Goal: Find specific page/section: Find specific page/section

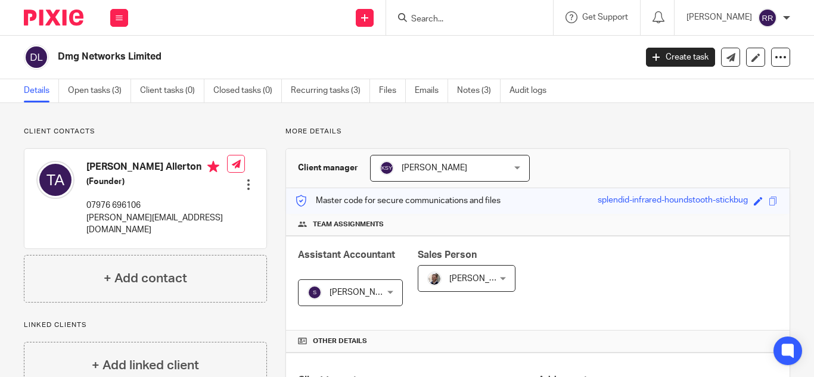
click at [418, 15] on input "Search" at bounding box center [463, 19] width 107 height 11
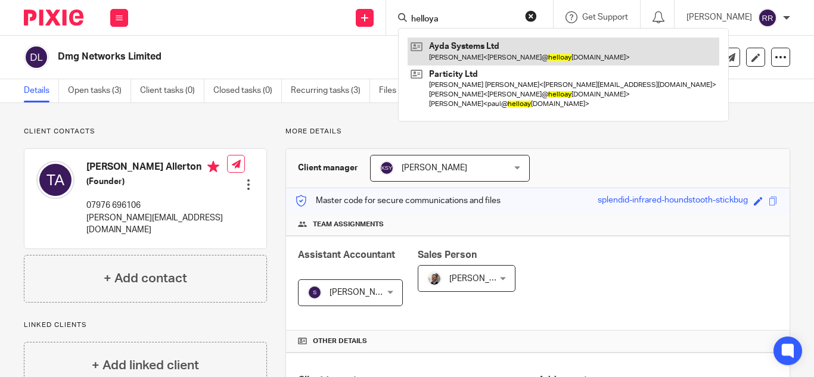
type input "helloya"
click at [493, 50] on link at bounding box center [564, 51] width 312 height 27
click at [521, 51] on link at bounding box center [564, 51] width 312 height 27
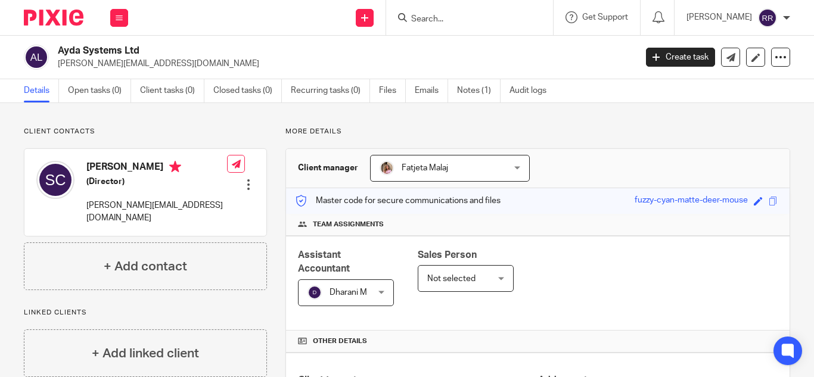
scroll to position [308, 0]
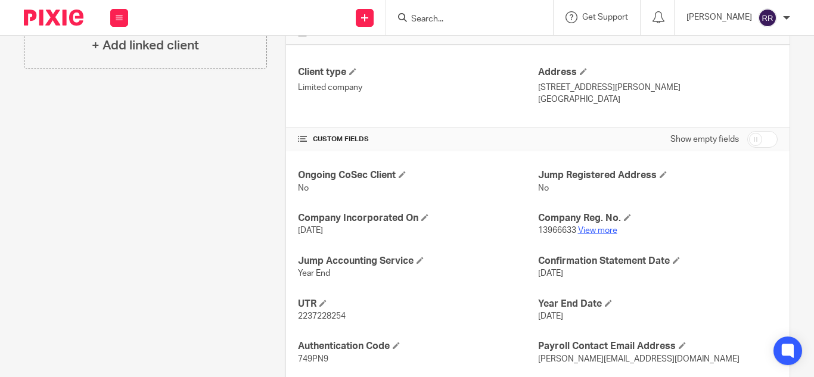
click at [582, 233] on link "View more" at bounding box center [597, 230] width 39 height 8
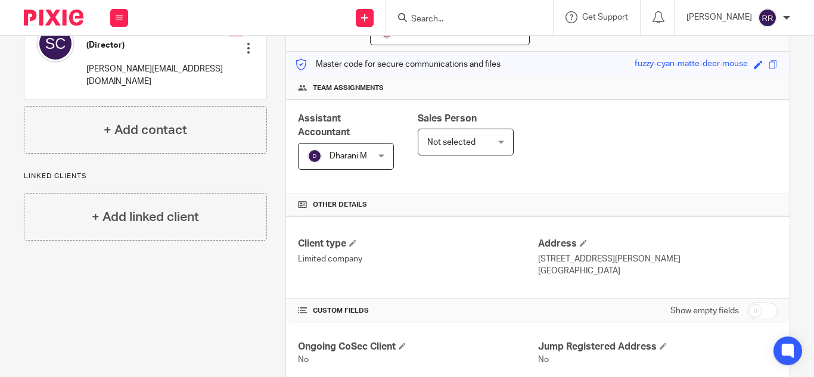
scroll to position [0, 0]
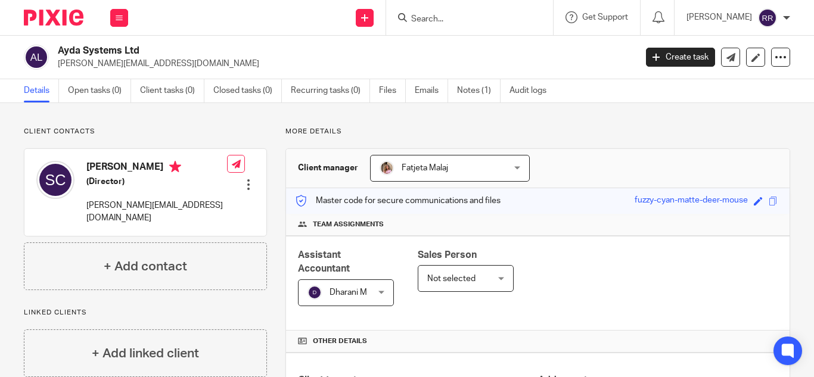
click at [427, 21] on input "Search" at bounding box center [463, 19] width 107 height 11
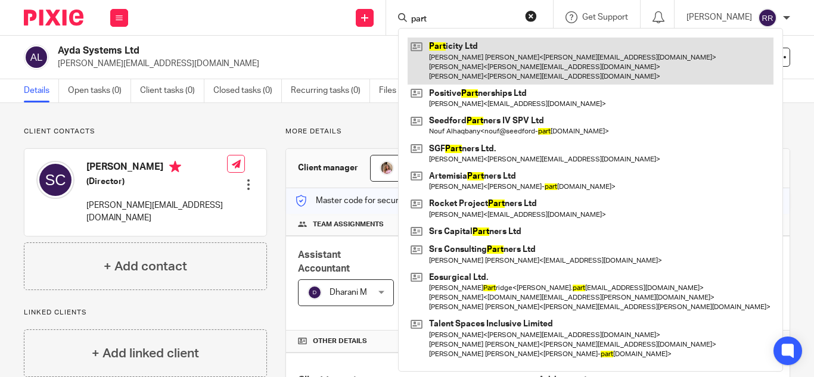
type input "part"
click at [434, 63] on link at bounding box center [591, 61] width 366 height 47
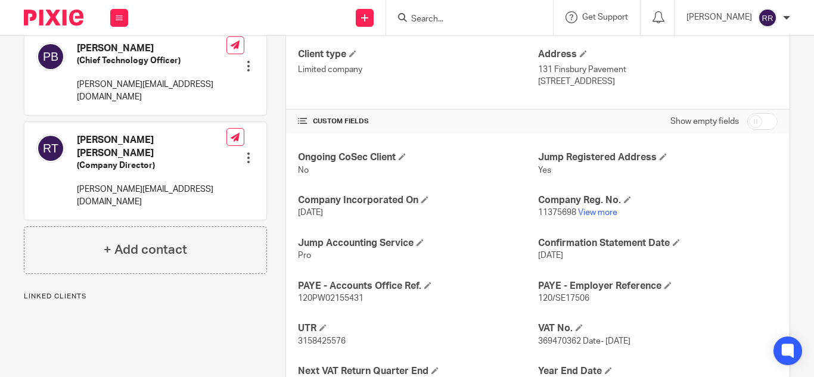
scroll to position [327, 0]
click at [596, 208] on link "View more" at bounding box center [597, 212] width 39 height 8
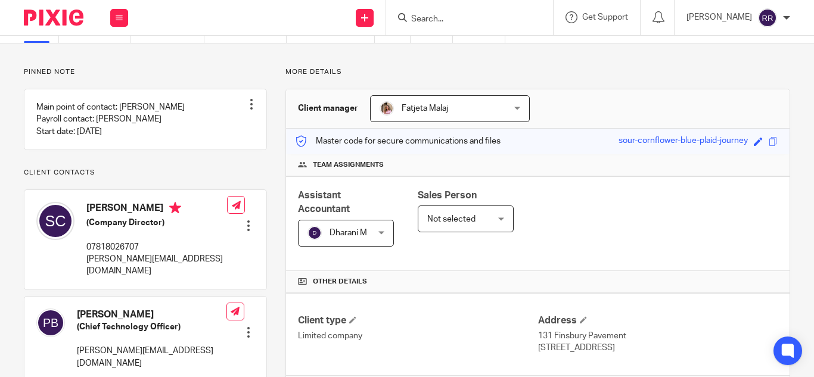
scroll to position [0, 0]
